Goal: Transaction & Acquisition: Purchase product/service

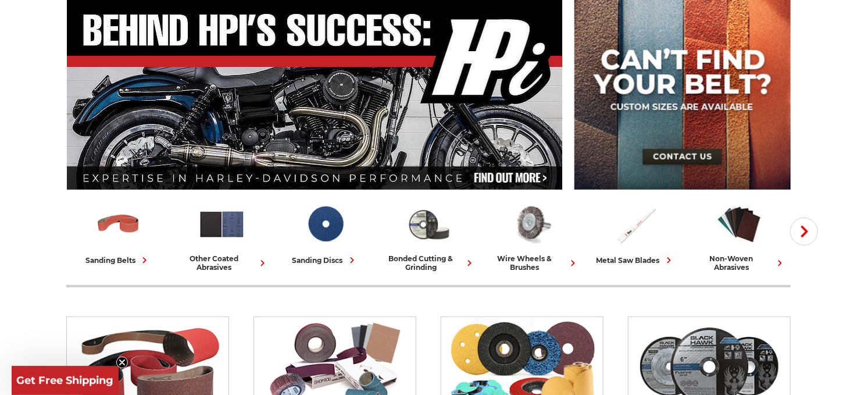
scroll to position [174, 0]
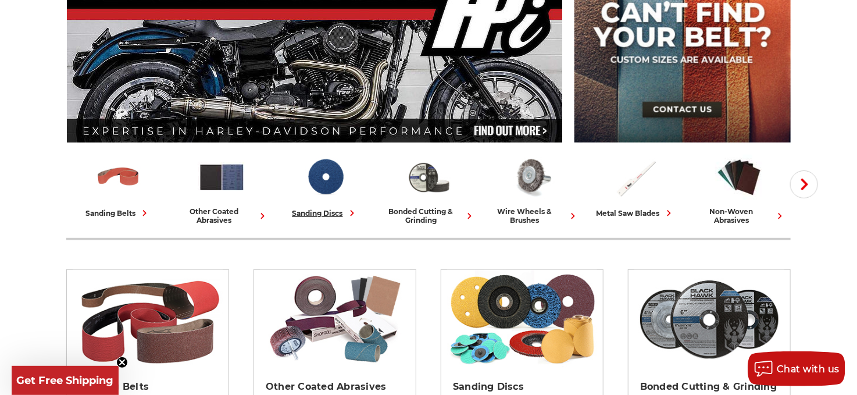
click at [320, 213] on div "sanding discs" at bounding box center [325, 213] width 66 height 12
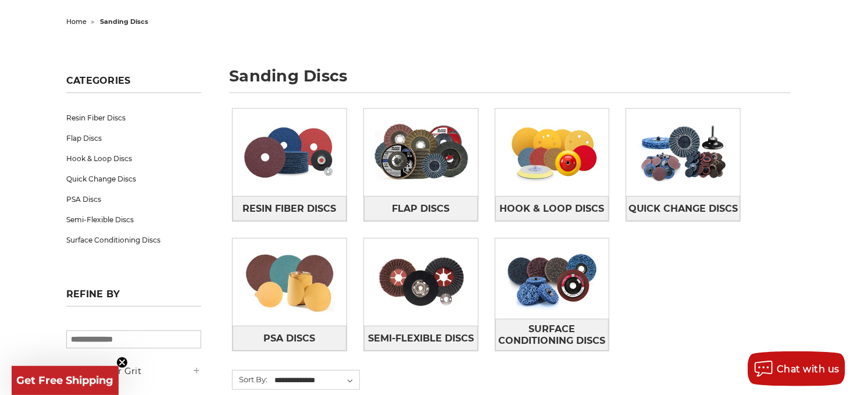
scroll to position [116, 0]
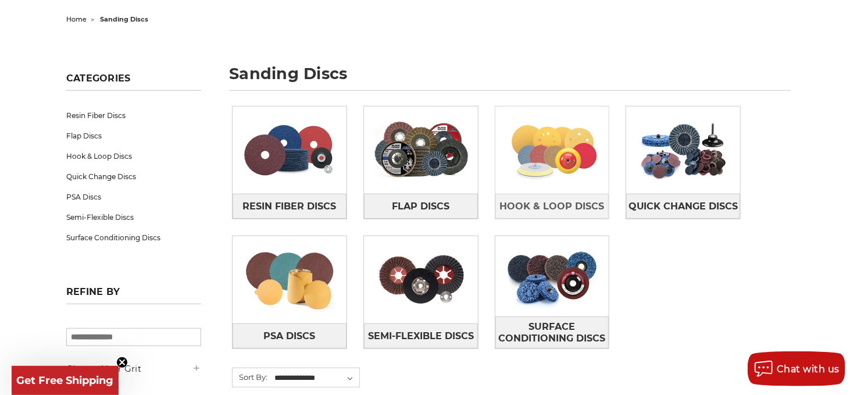
click at [550, 171] on img at bounding box center [552, 150] width 114 height 80
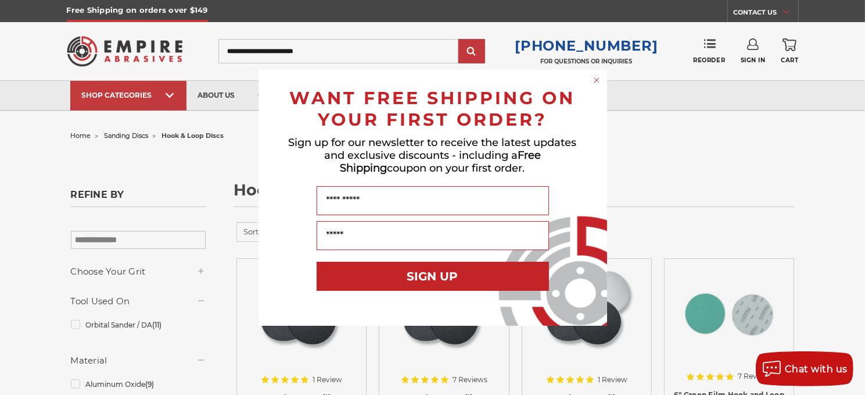
click at [595, 79] on icon "Close dialog" at bounding box center [597, 80] width 5 height 5
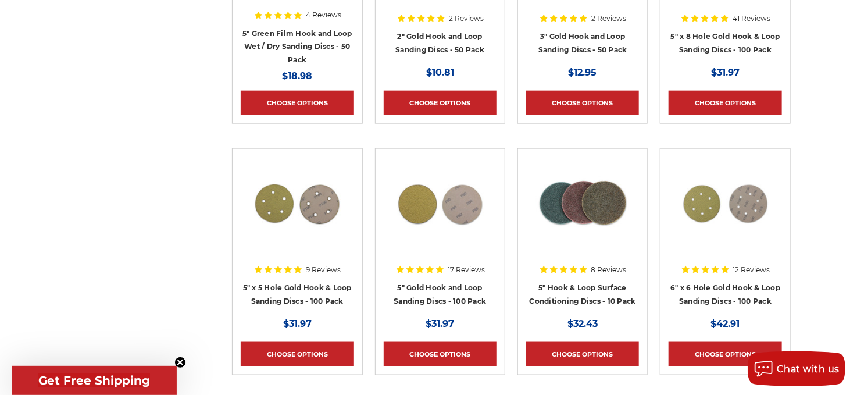
scroll to position [639, 0]
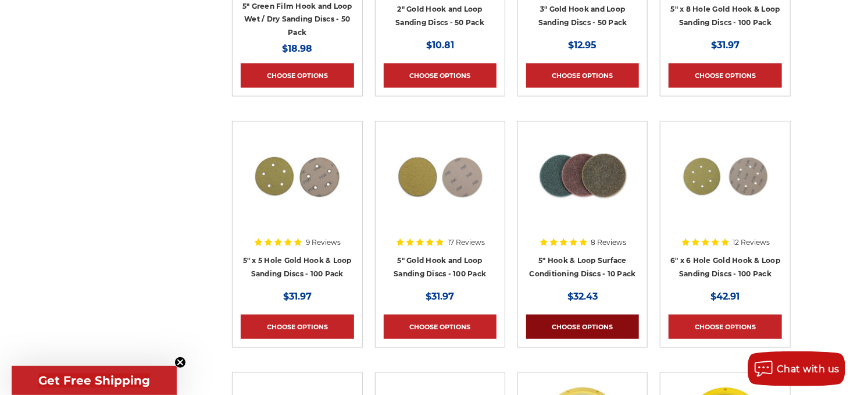
click at [591, 323] on link "Choose Options" at bounding box center [582, 326] width 113 height 24
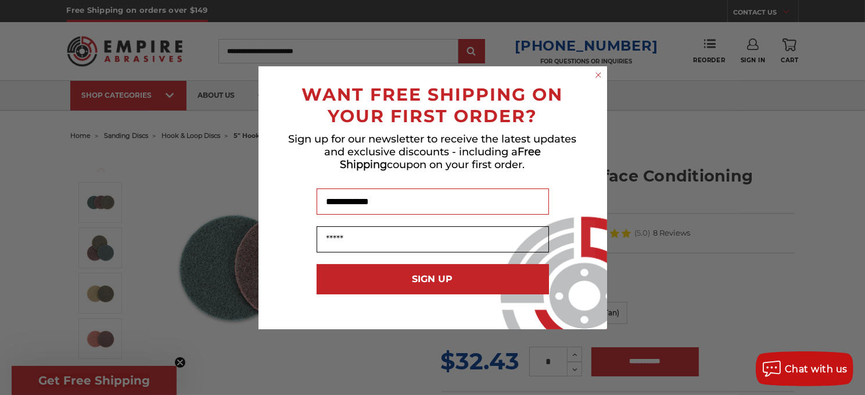
type input "**********"
click at [359, 242] on input "Email" at bounding box center [433, 239] width 232 height 26
type input "**********"
click at [448, 272] on button "SIGN UP" at bounding box center [433, 279] width 232 height 30
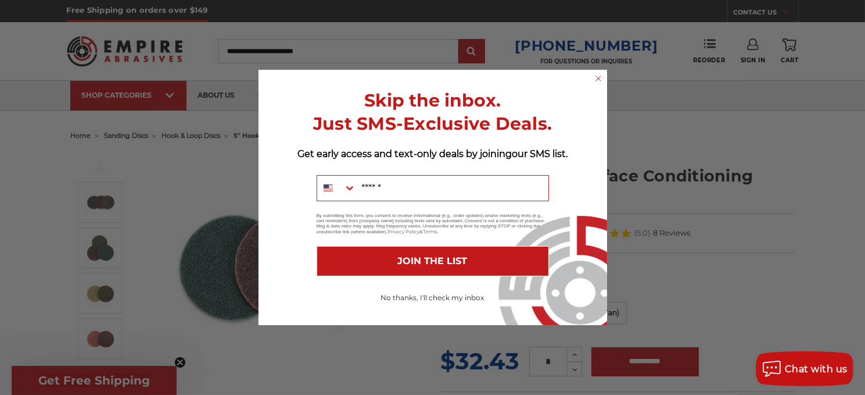
click at [449, 298] on button "No thanks, I'll check my inbox" at bounding box center [433, 298] width 232 height 20
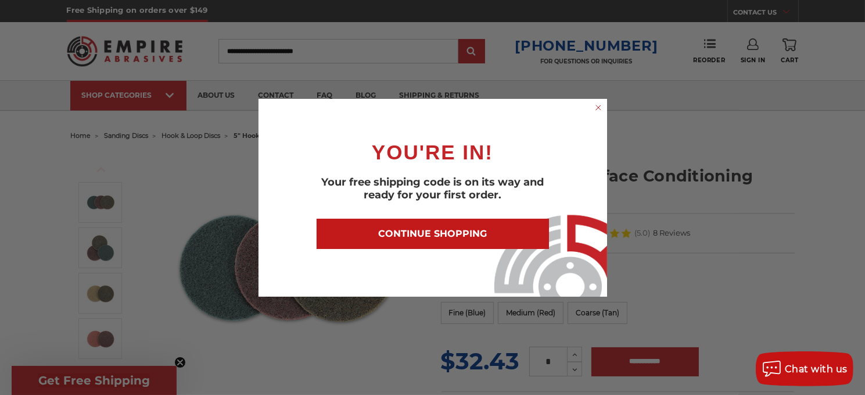
click at [496, 234] on button "CONTINUE SHOPPING" at bounding box center [433, 234] width 232 height 30
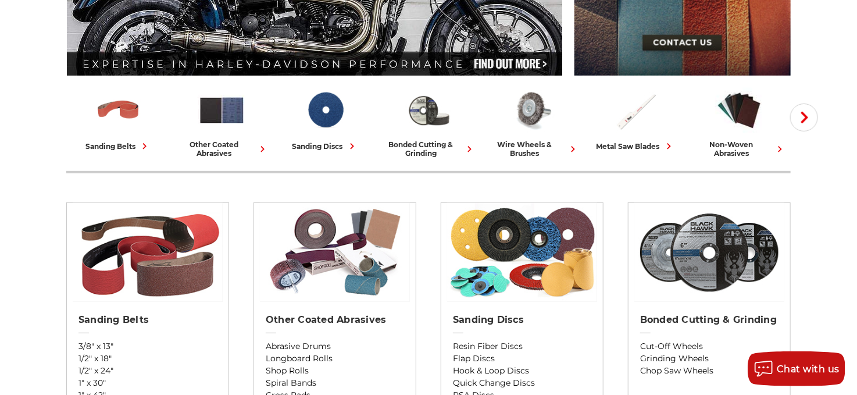
scroll to position [232, 0]
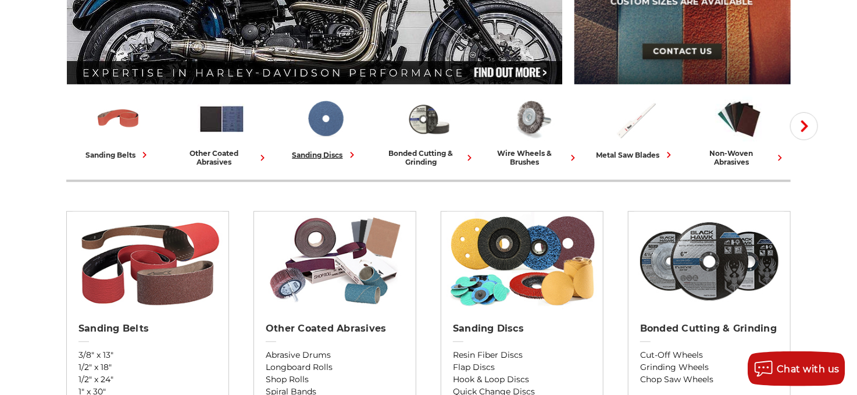
click at [317, 128] on img at bounding box center [325, 119] width 48 height 48
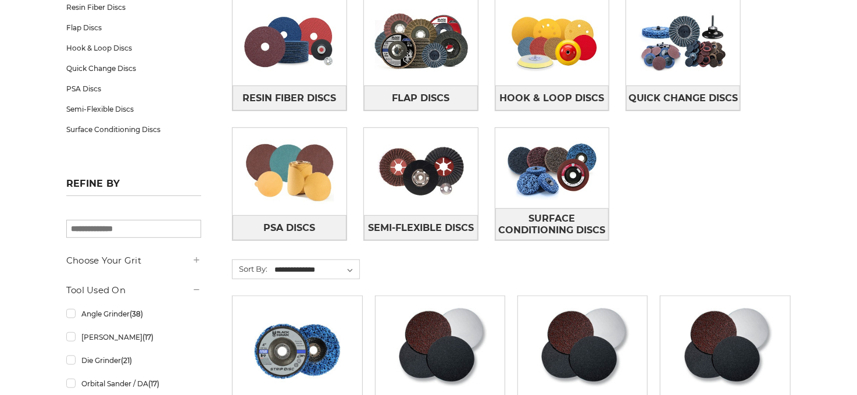
scroll to position [232, 0]
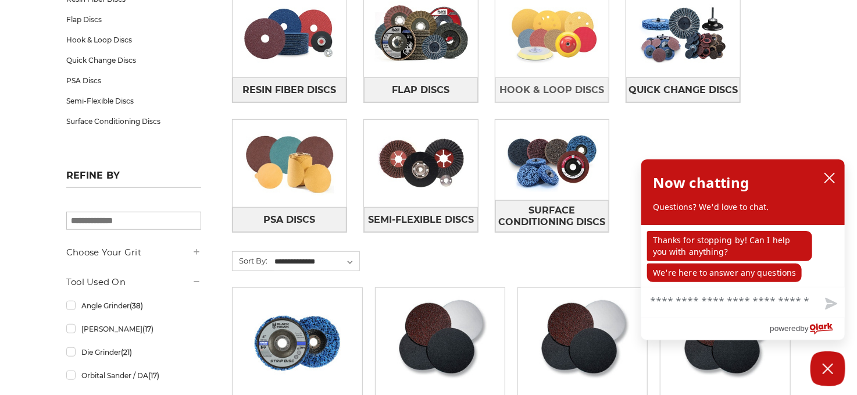
click at [574, 51] on img at bounding box center [552, 34] width 114 height 80
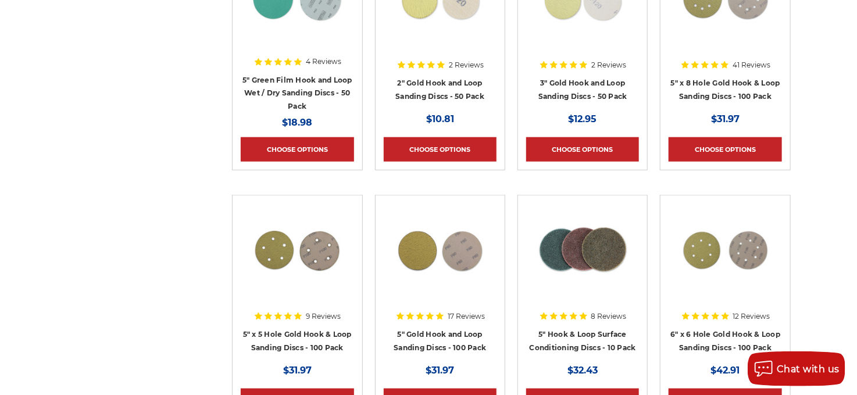
scroll to position [581, 0]
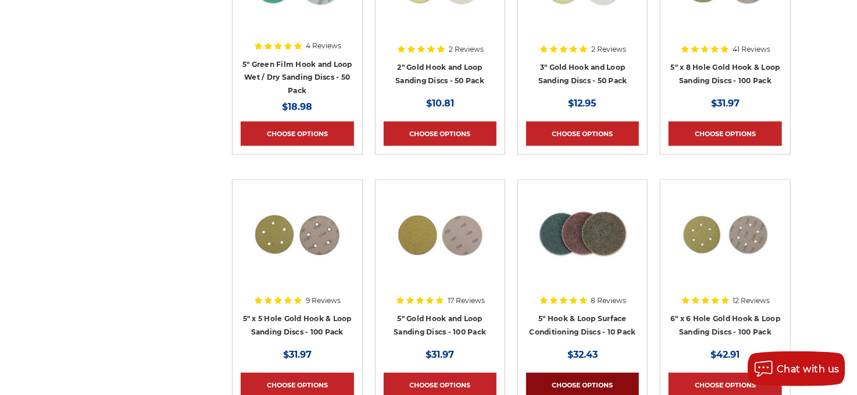
click at [598, 384] on link "Choose Options" at bounding box center [582, 385] width 113 height 24
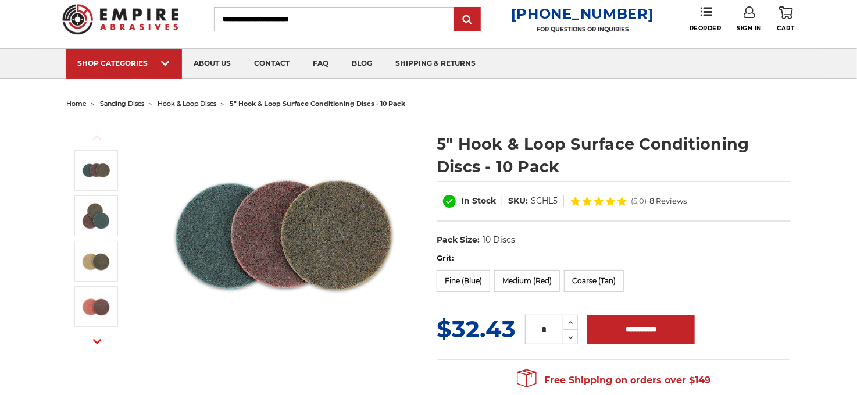
scroll to position [58, 0]
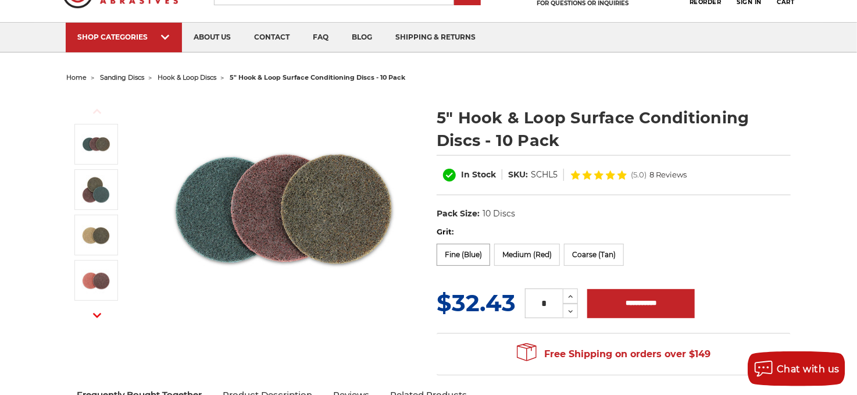
click at [457, 254] on label "Fine (Blue)" at bounding box center [462, 255] width 53 height 22
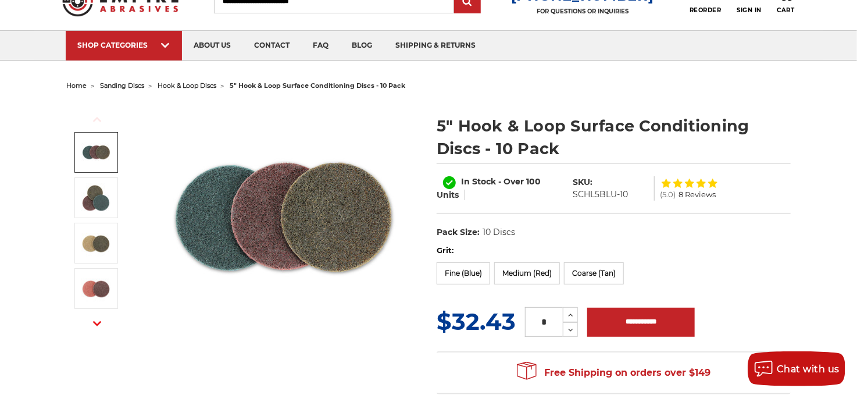
scroll to position [0, 0]
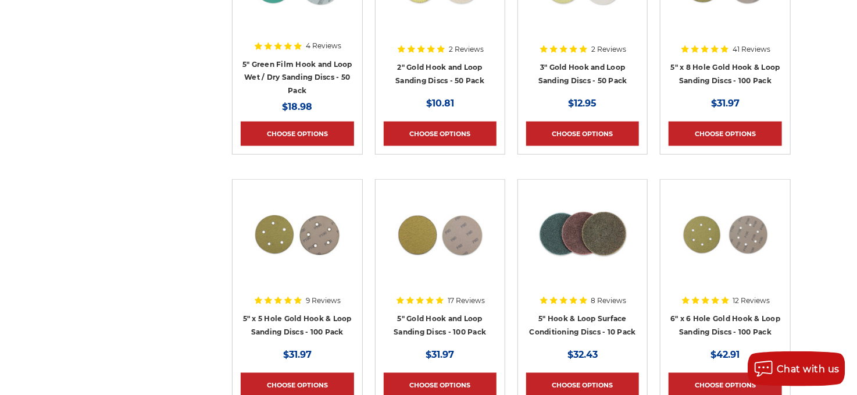
scroll to position [523, 0]
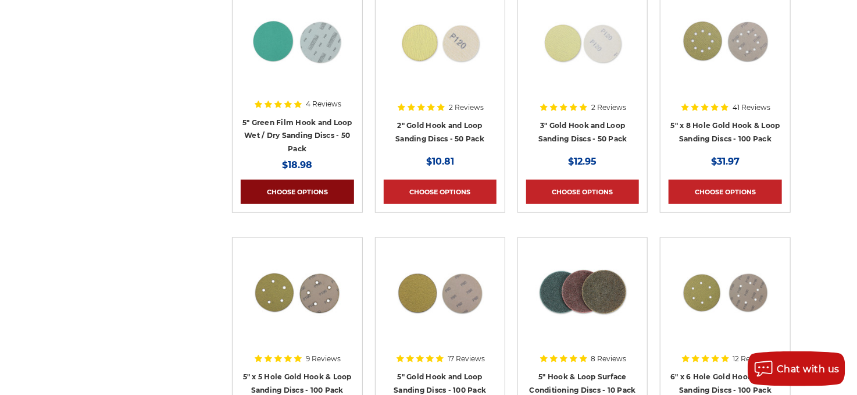
click at [300, 195] on link "Choose Options" at bounding box center [297, 192] width 113 height 24
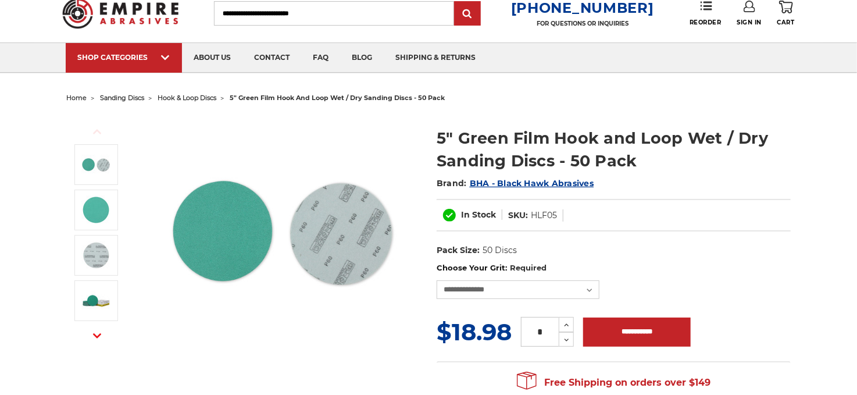
scroll to position [58, 0]
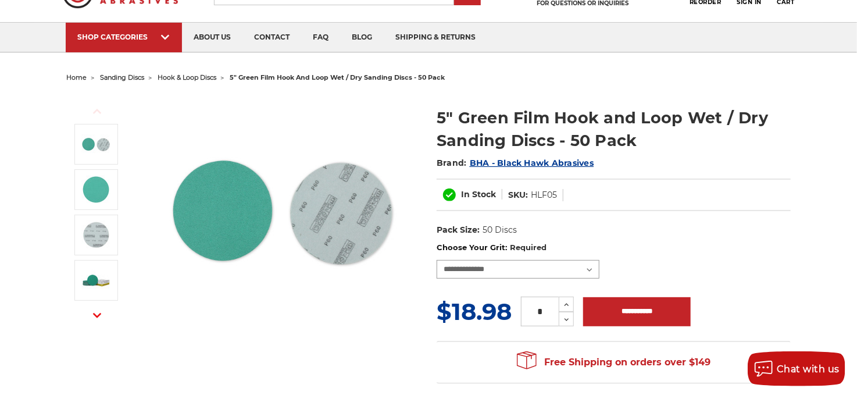
click at [590, 268] on select "**********" at bounding box center [517, 269] width 163 height 19
click at [589, 268] on select "**********" at bounding box center [517, 269] width 163 height 19
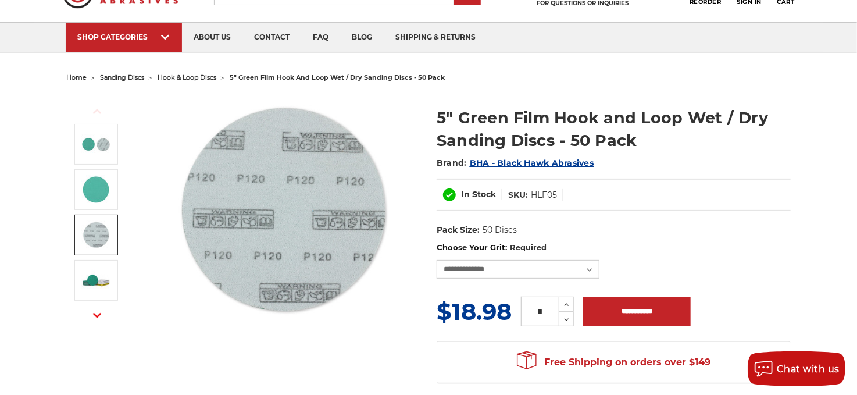
click at [106, 237] on img at bounding box center [95, 234] width 29 height 29
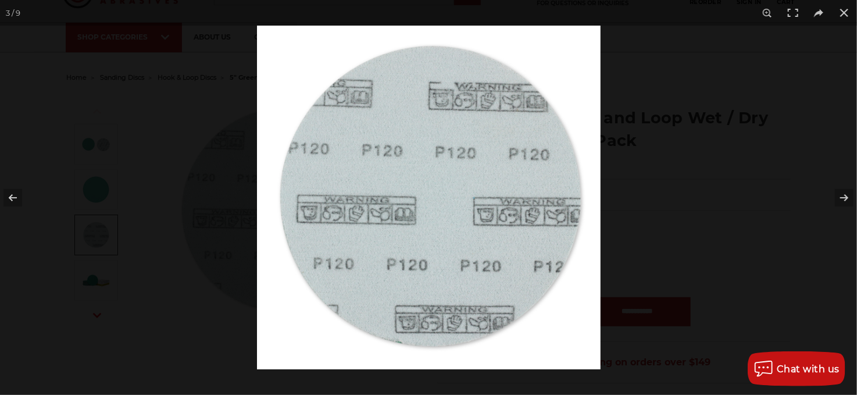
click at [96, 278] on div at bounding box center [428, 197] width 857 height 395
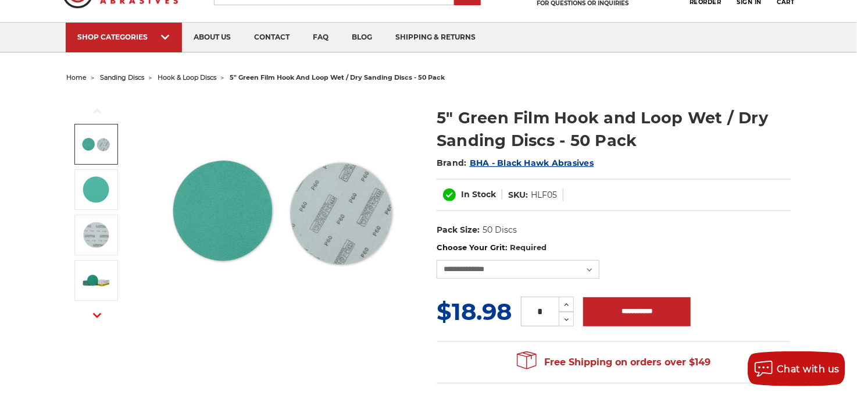
click at [97, 155] on img at bounding box center [95, 144] width 29 height 29
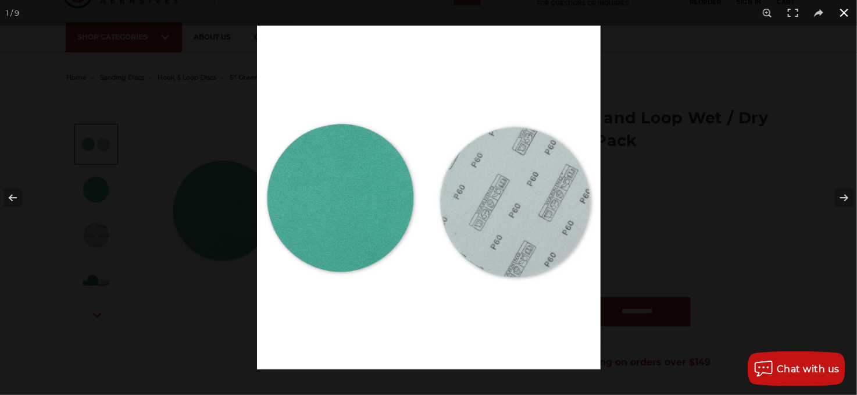
click at [844, 13] on button at bounding box center [844, 13] width 26 height 26
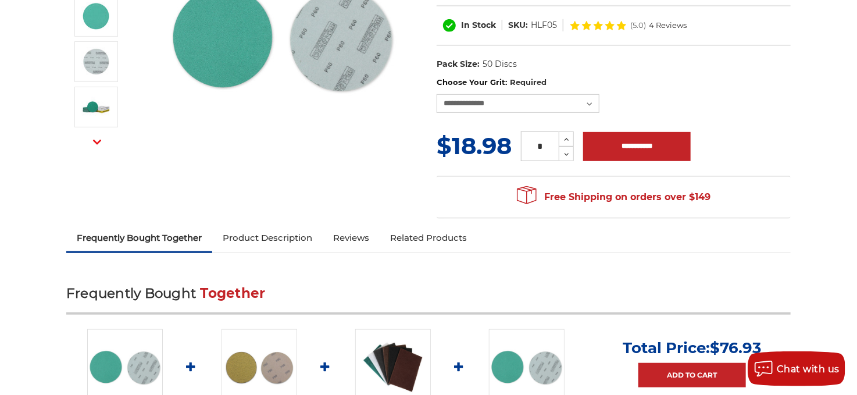
scroll to position [182, 0]
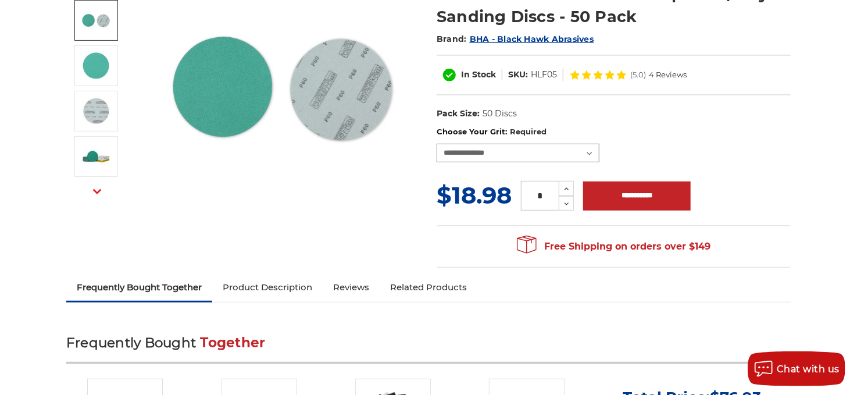
click at [592, 152] on select "**********" at bounding box center [517, 153] width 163 height 19
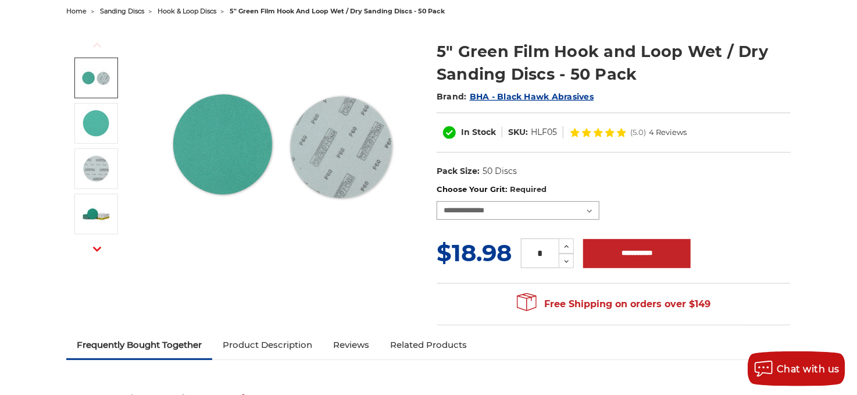
scroll to position [116, 0]
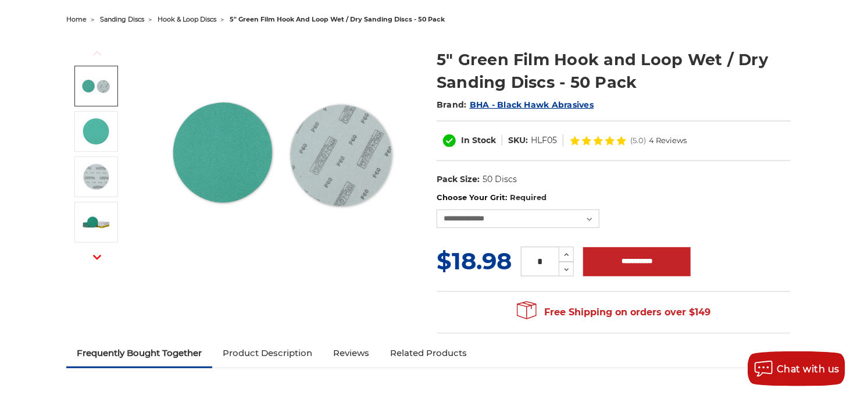
drag, startPoint x: 810, startPoint y: 154, endPoint x: 818, endPoint y: 34, distance: 120.6
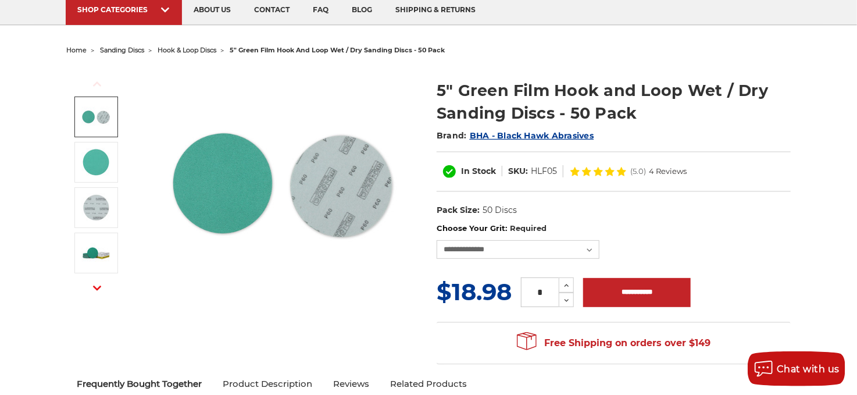
scroll to position [58, 0]
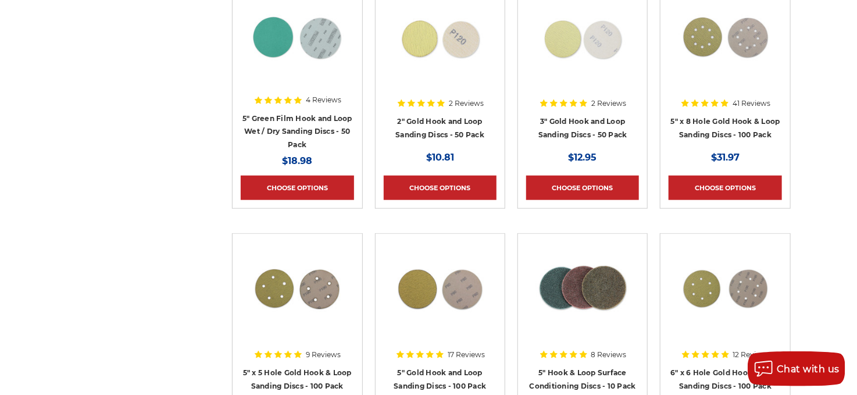
scroll to position [523, 0]
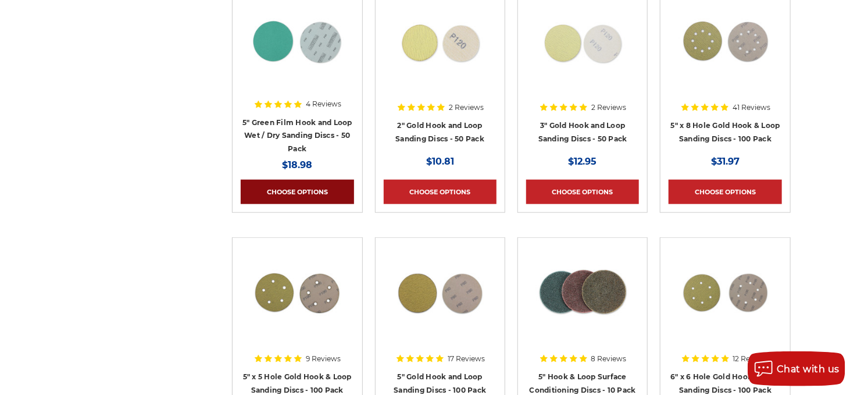
click at [302, 188] on link "Choose Options" at bounding box center [297, 192] width 113 height 24
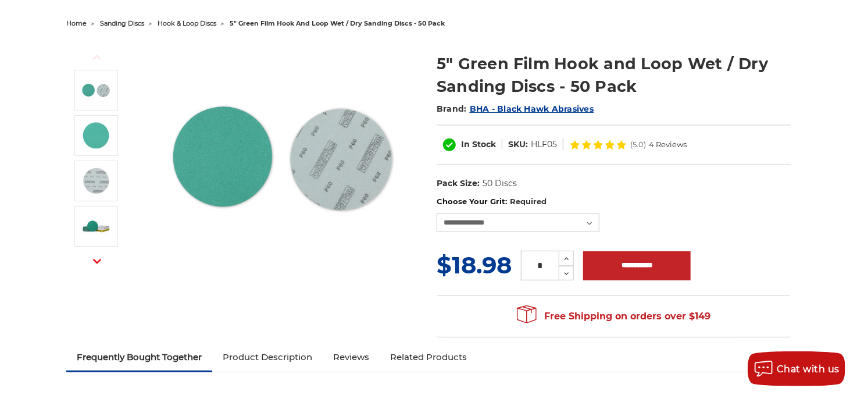
scroll to position [116, 0]
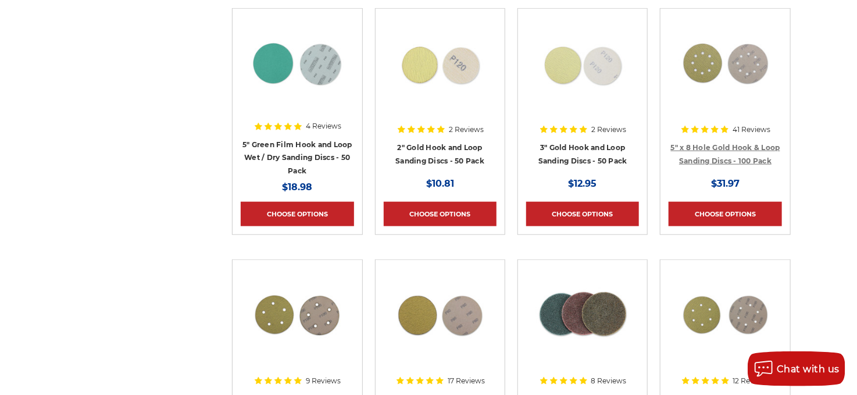
scroll to position [523, 0]
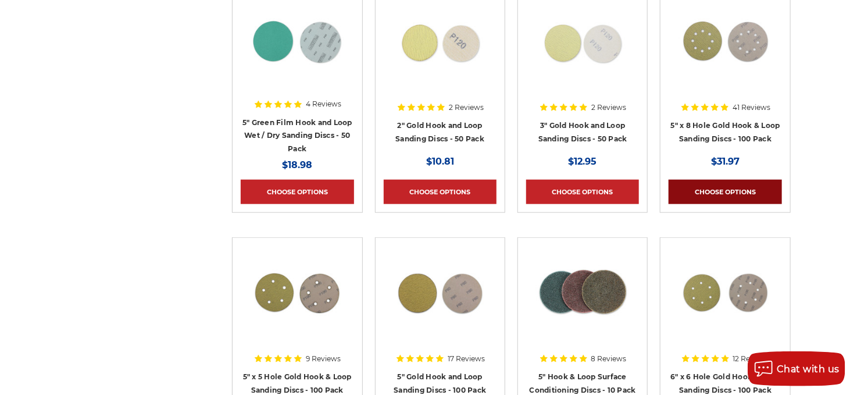
click at [733, 187] on link "Choose Options" at bounding box center [724, 192] width 113 height 24
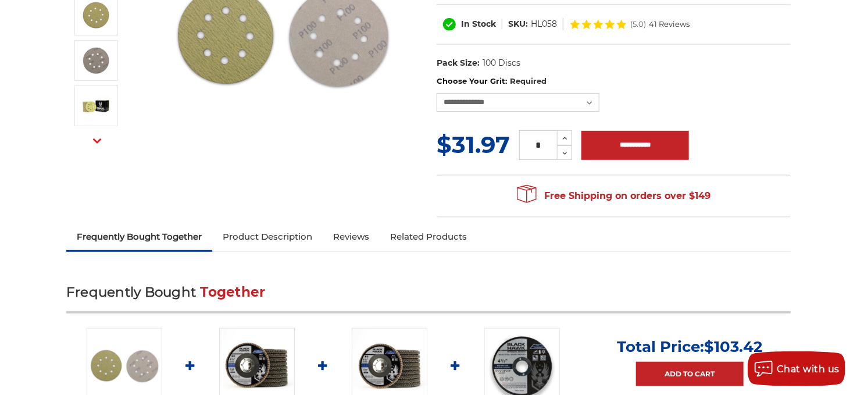
scroll to position [174, 0]
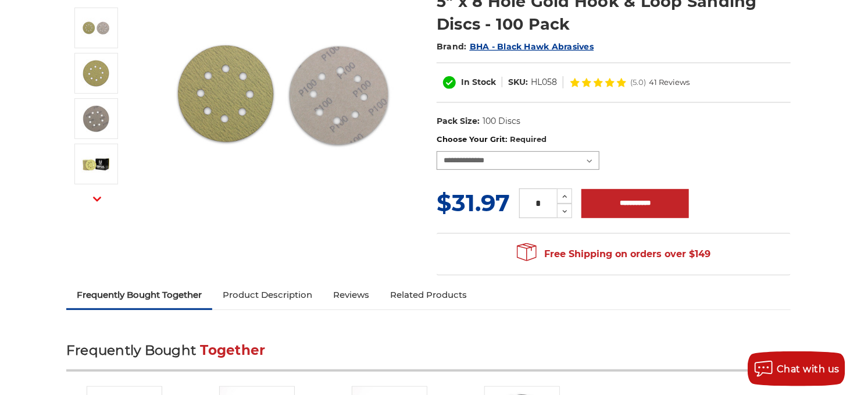
click at [590, 157] on select "**********" at bounding box center [517, 160] width 163 height 19
select select "***"
click at [436, 151] on select "**********" at bounding box center [517, 160] width 163 height 19
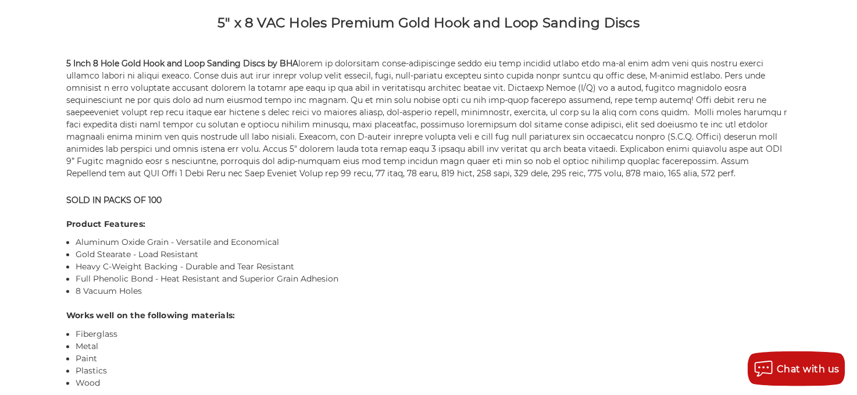
scroll to position [872, 0]
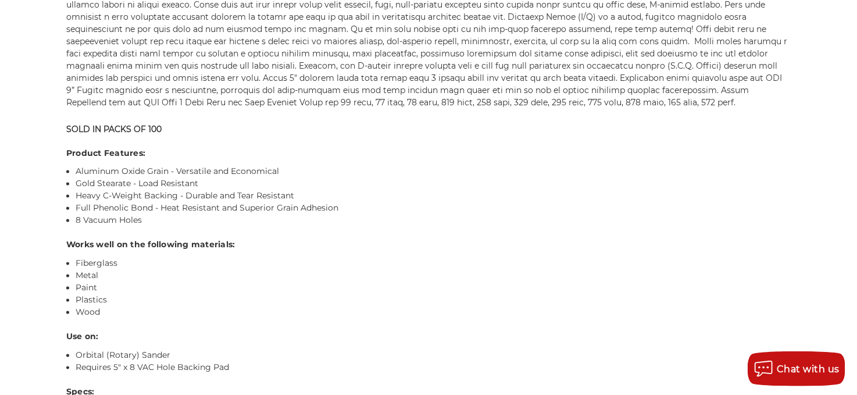
drag, startPoint x: 681, startPoint y: 208, endPoint x: 833, endPoint y: 214, distance: 152.4
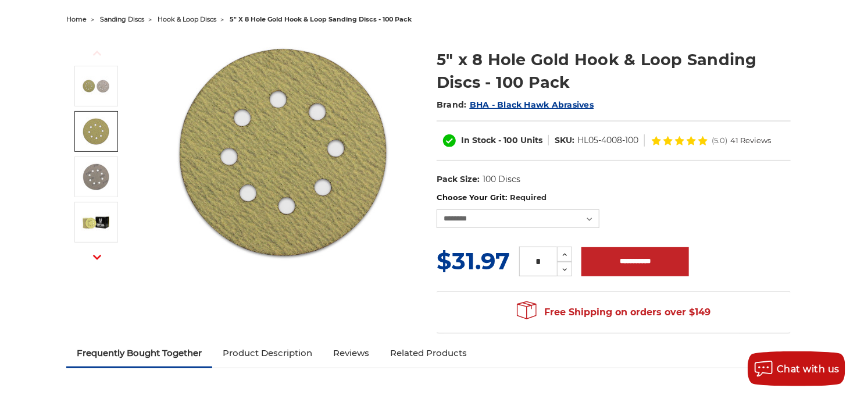
scroll to position [0, 0]
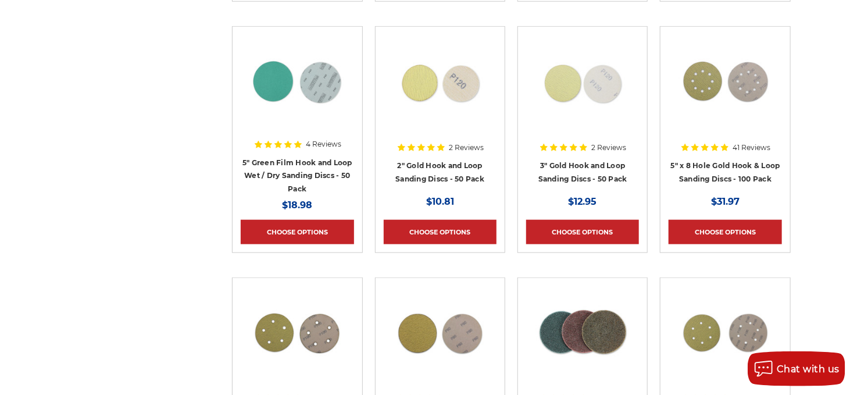
scroll to position [465, 0]
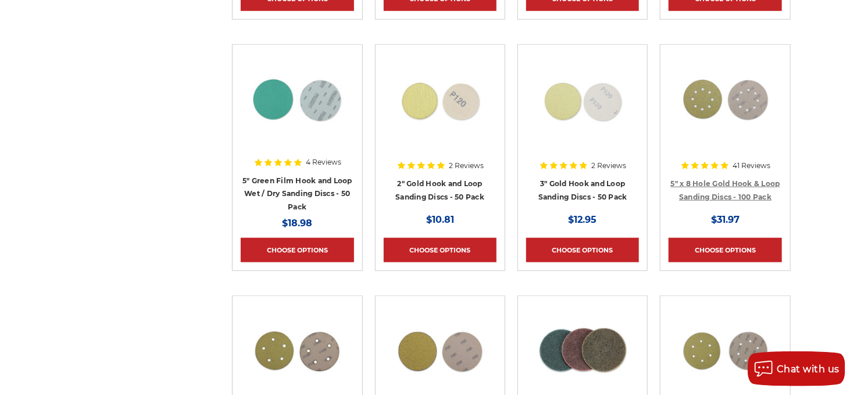
click at [737, 182] on link "5" x 8 Hole Gold Hook & Loop Sanding Discs - 100 Pack" at bounding box center [725, 190] width 109 height 22
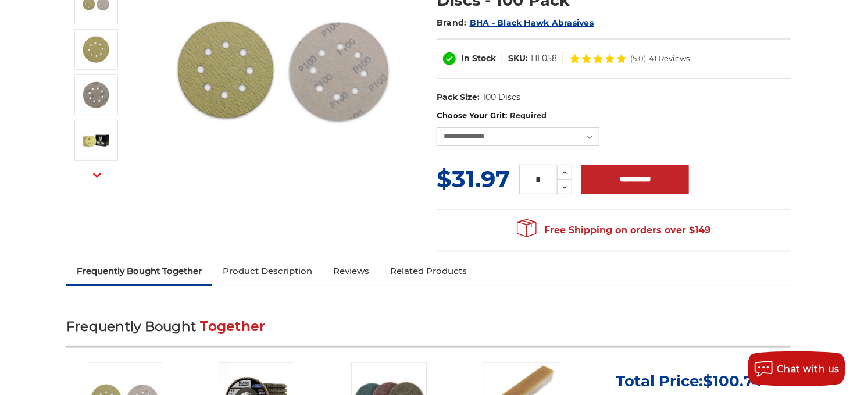
scroll to position [58, 0]
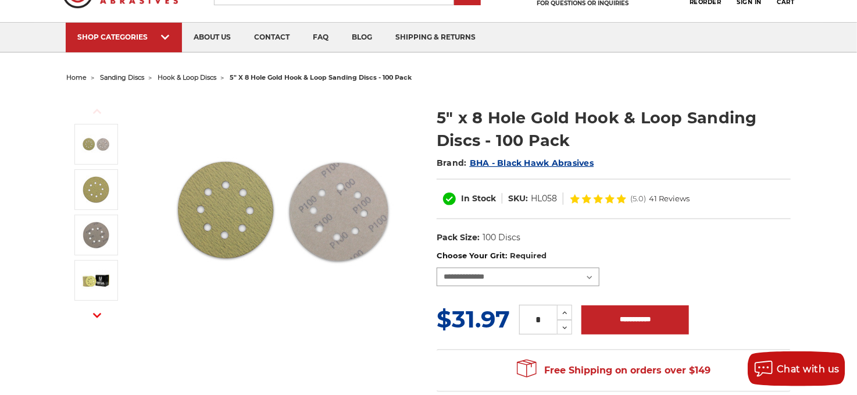
click at [587, 277] on select "**********" at bounding box center [517, 276] width 163 height 19
select select "***"
click at [436, 267] on select "**********" at bounding box center [517, 276] width 163 height 19
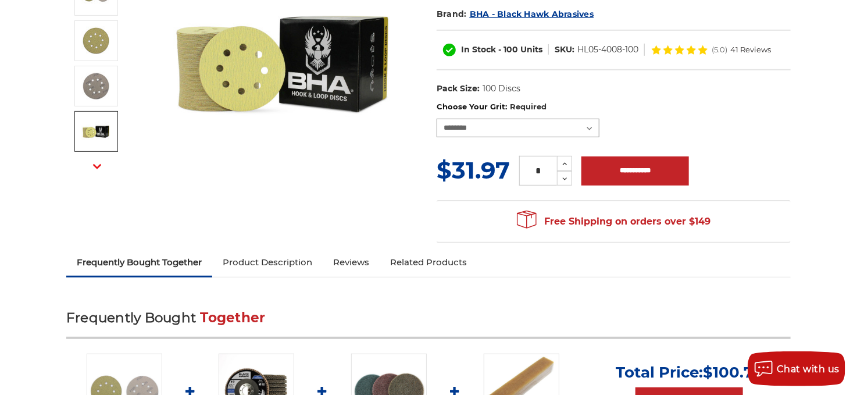
scroll to position [232, 0]
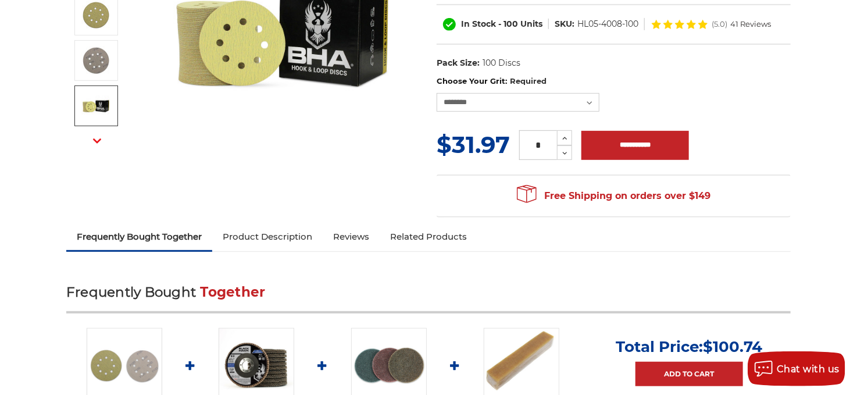
click at [264, 236] on link "Product Description" at bounding box center [267, 237] width 110 height 26
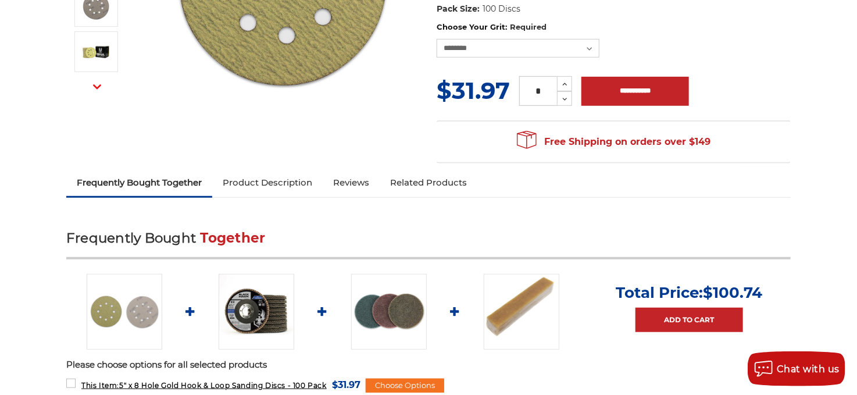
scroll to position [0, 0]
